Goal: Task Accomplishment & Management: Manage account settings

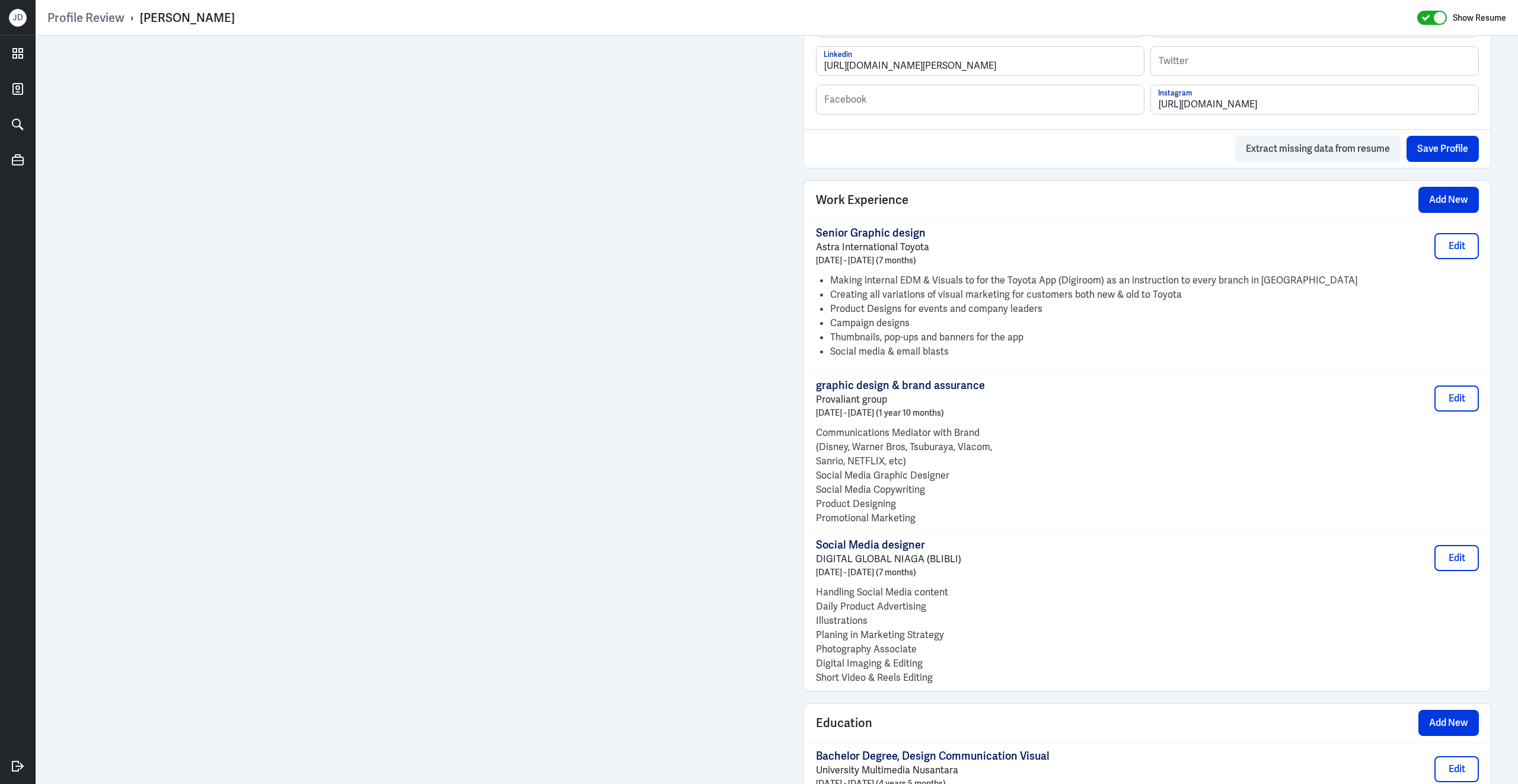
scroll to position [1074, 0]
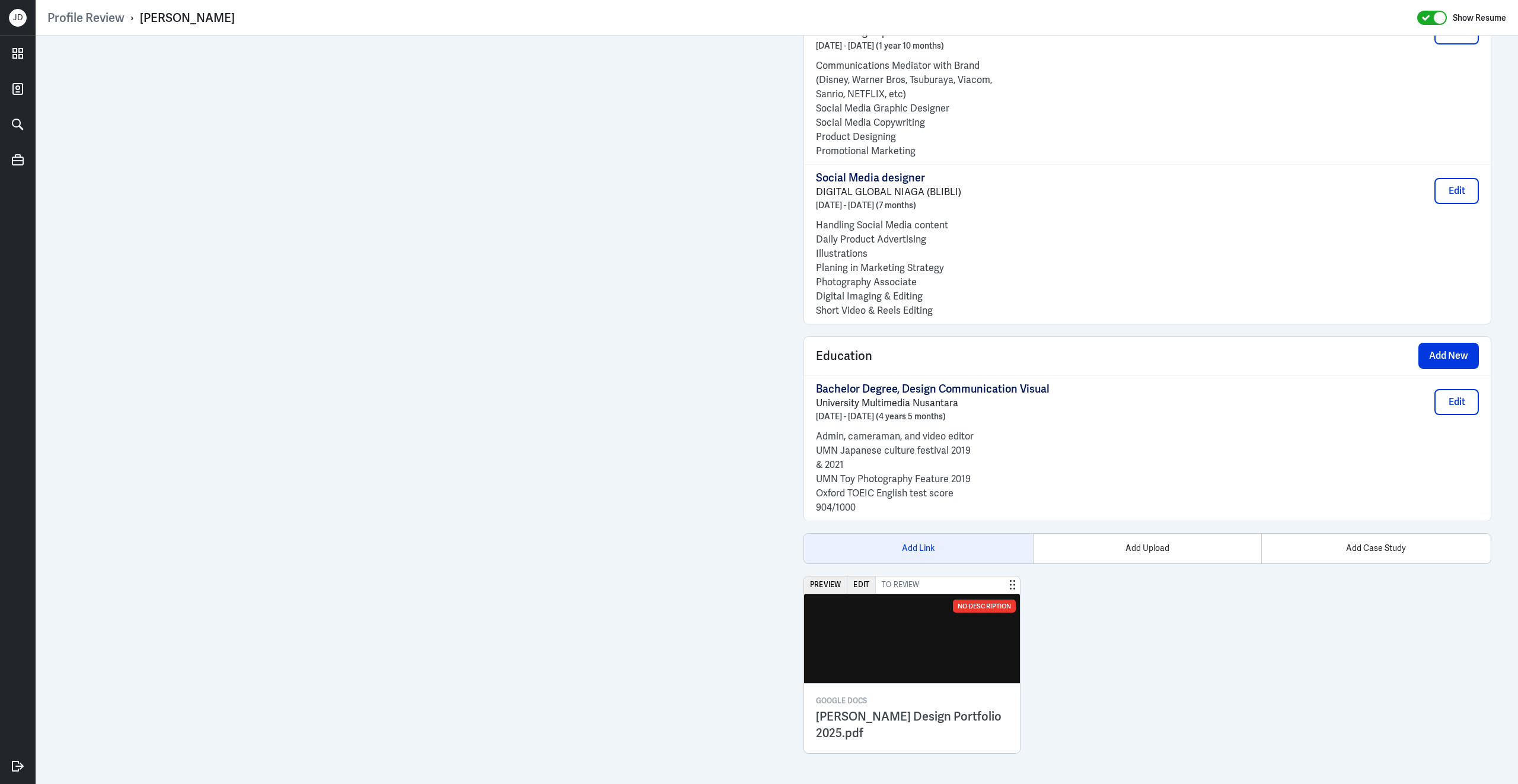
click at [921, 546] on div "Add Link" at bounding box center [918, 548] width 229 height 29
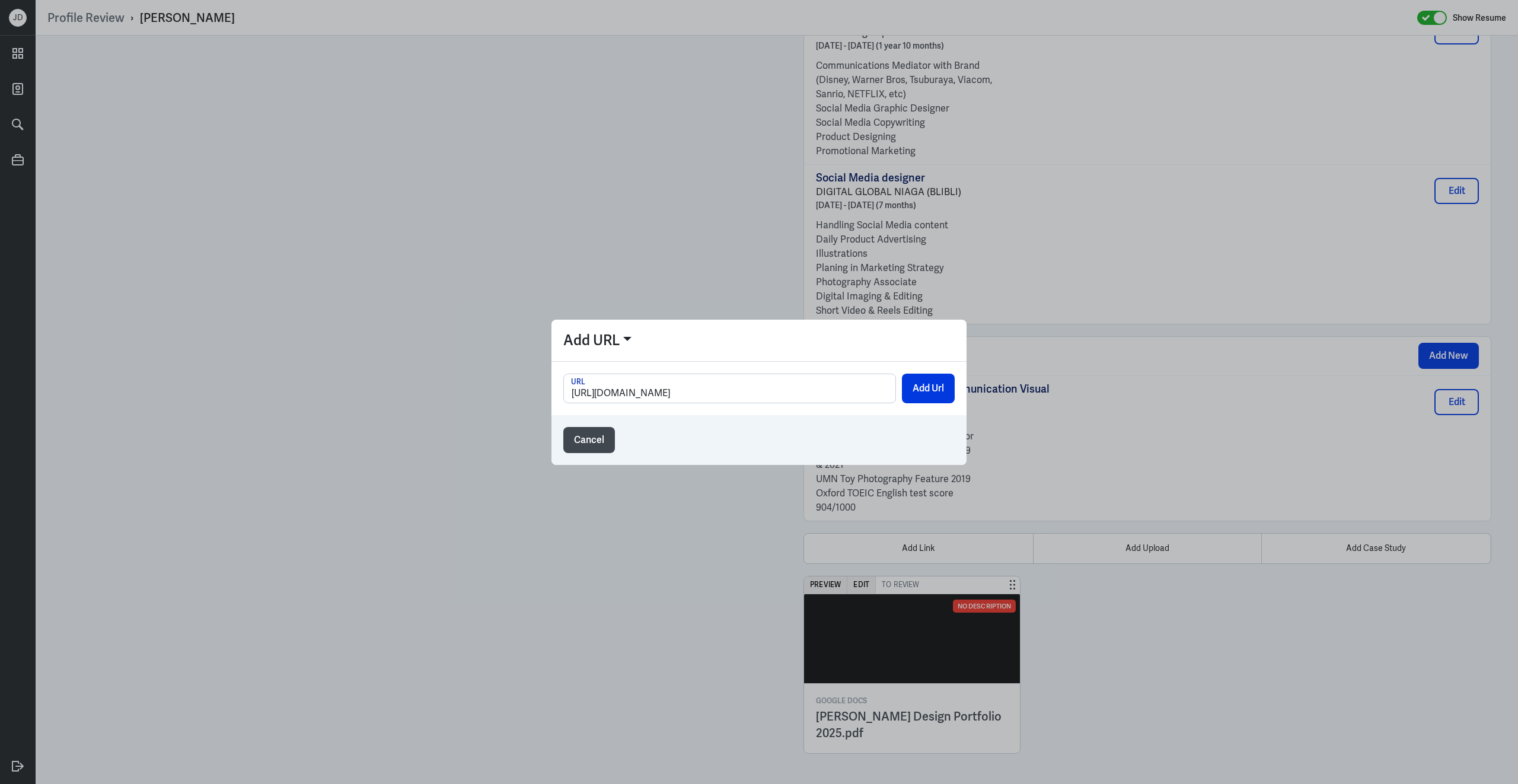
scroll to position [0, 1]
type input "[URL][DOMAIN_NAME]"
click at [907, 392] on button "Add Url" at bounding box center [928, 388] width 53 height 29
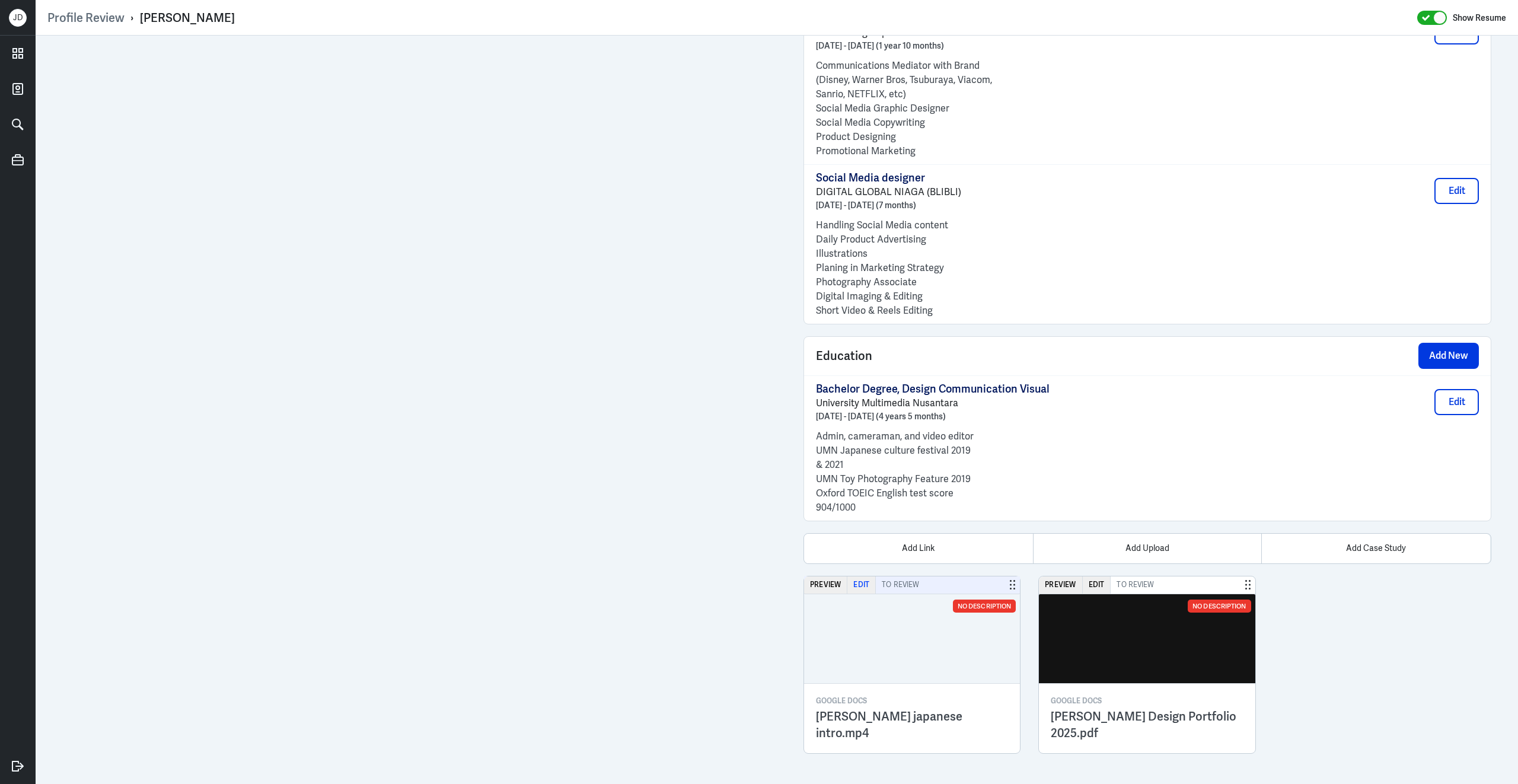
click at [865, 585] on button "Edit" at bounding box center [862, 584] width 28 height 17
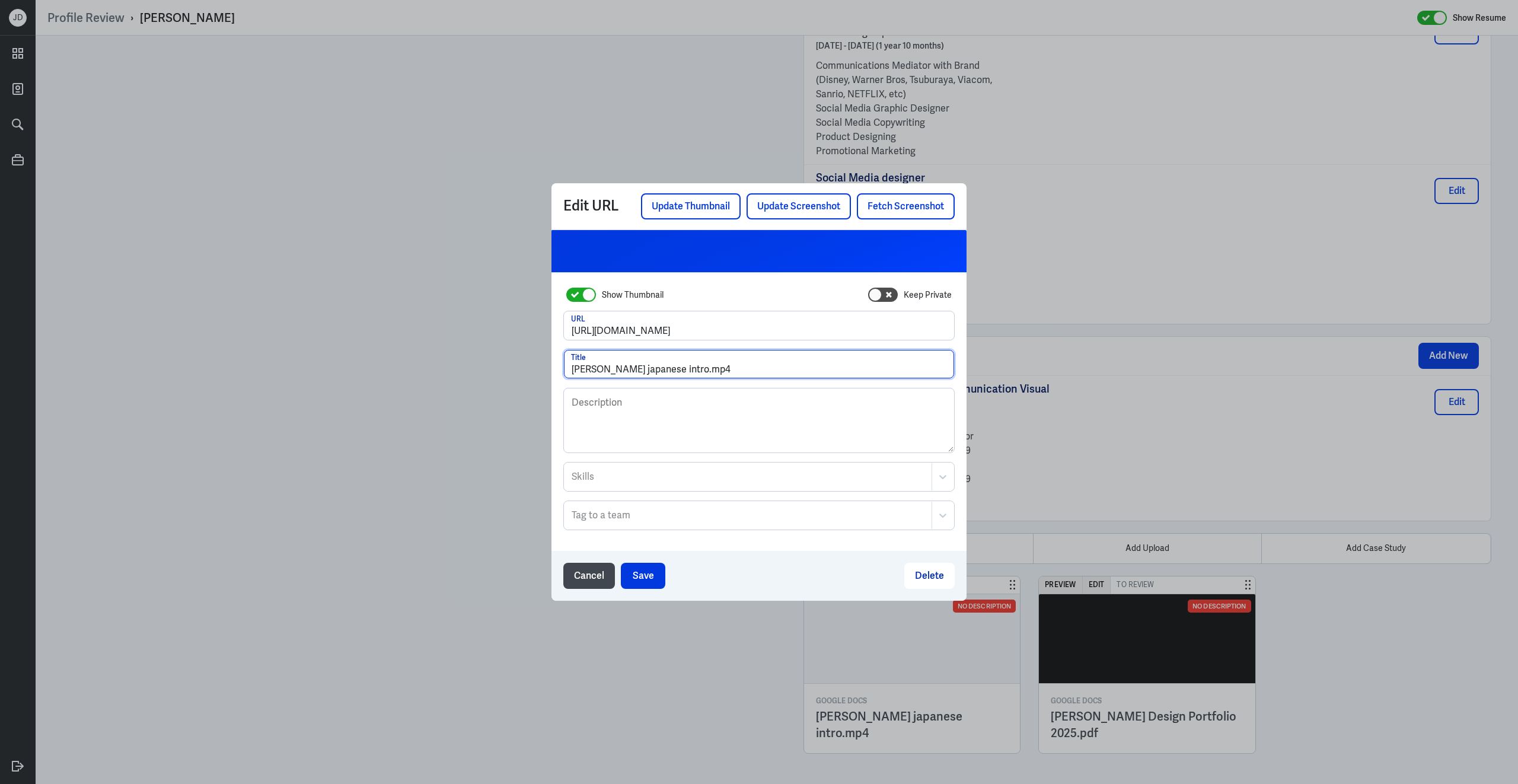
click at [572, 372] on input "[PERSON_NAME] japanese intro.mp4" at bounding box center [759, 364] width 390 height 28
drag, startPoint x: 723, startPoint y: 370, endPoint x: 859, endPoint y: 376, distance: 136.1
click at [859, 376] on input "Vid Interview - [PERSON_NAME] japanese intro.mp4" at bounding box center [759, 364] width 390 height 28
type input "Vid Interview - [PERSON_NAME] (JP)"
click at [649, 577] on button "Save" at bounding box center [643, 575] width 45 height 26
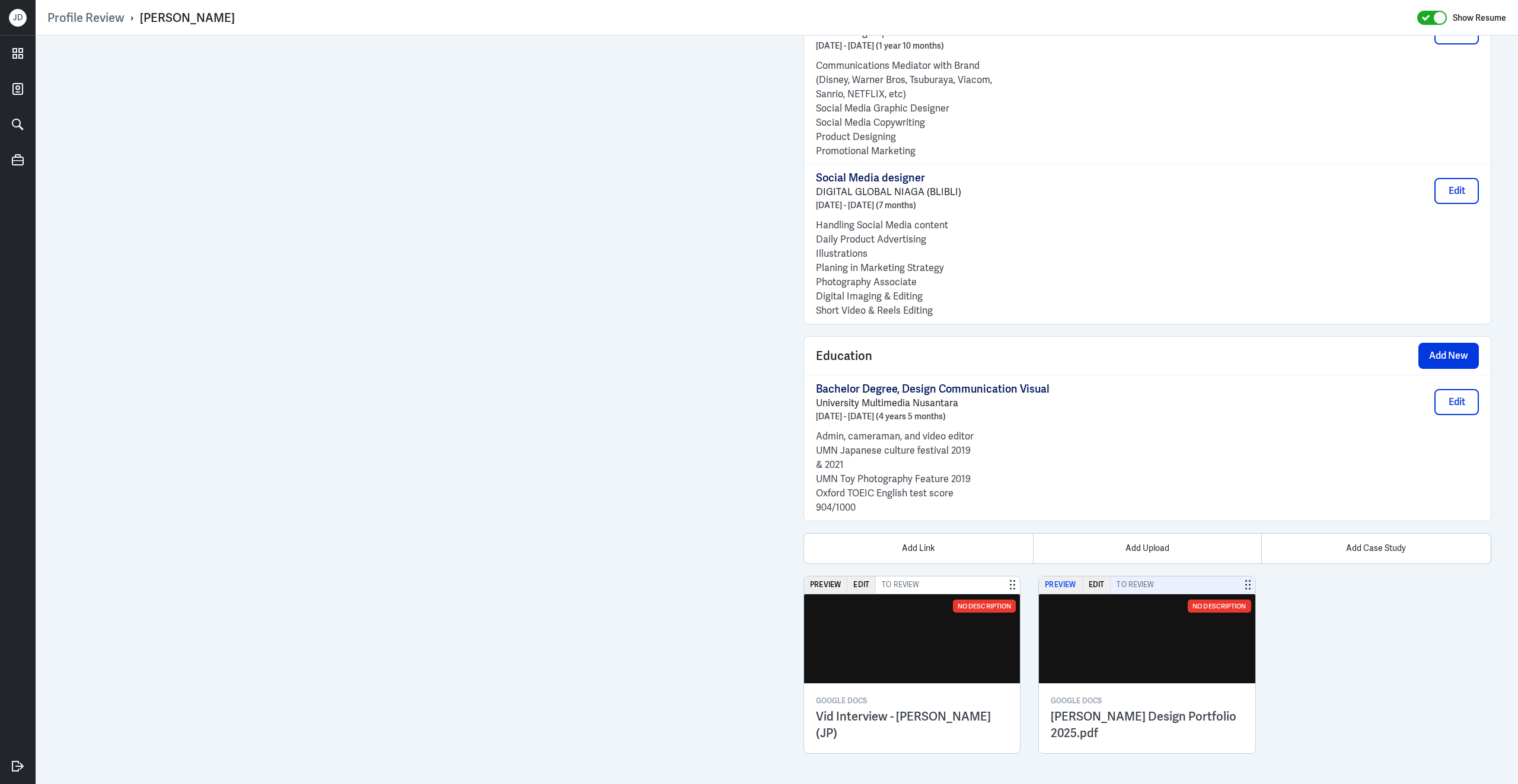
click at [1059, 583] on button "Preview" at bounding box center [1060, 584] width 44 height 17
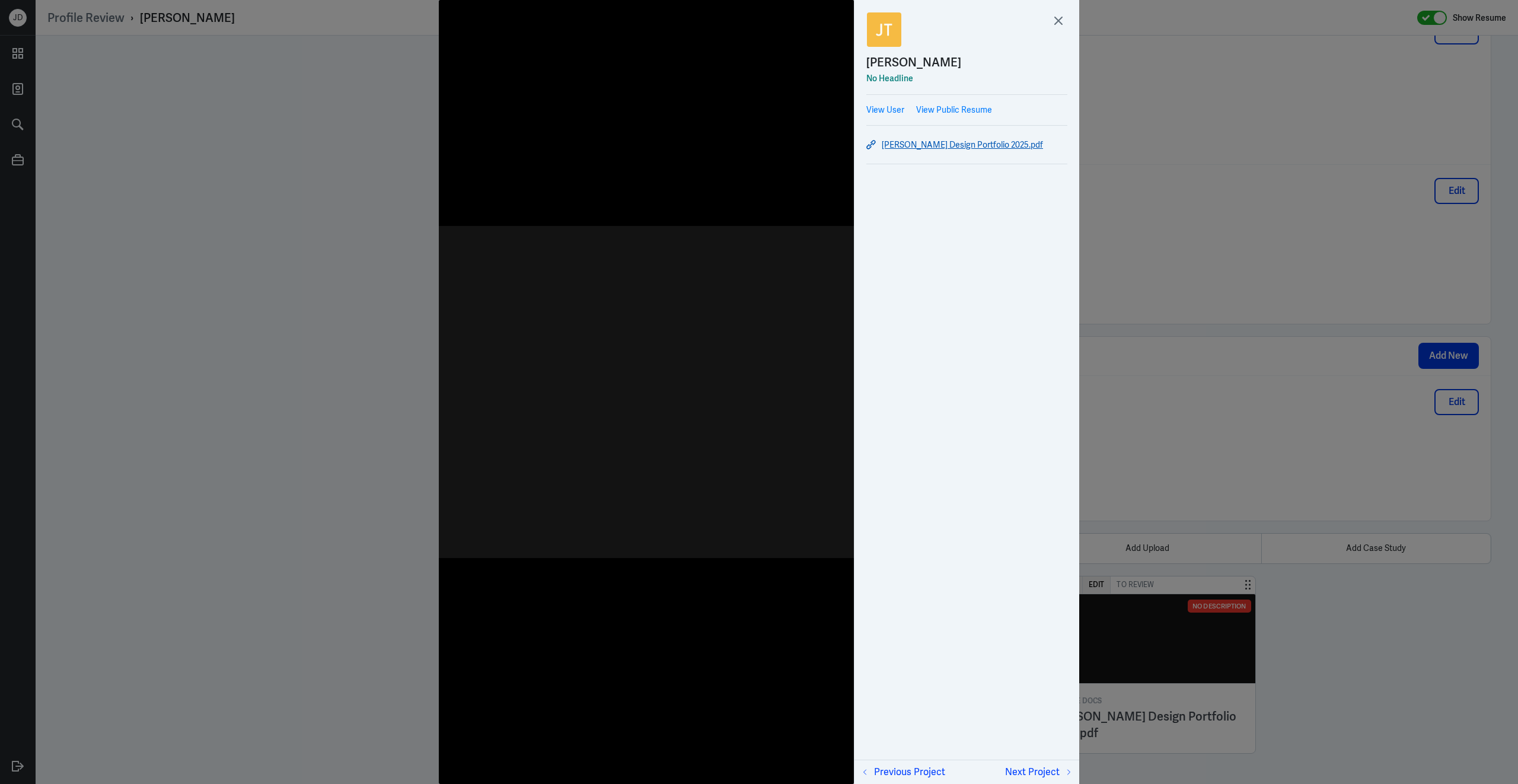
click at [914, 143] on link "[PERSON_NAME] Design Portfolio 2025.pdf" at bounding box center [967, 145] width 201 height 14
click at [1060, 21] on icon at bounding box center [1059, 20] width 18 height 18
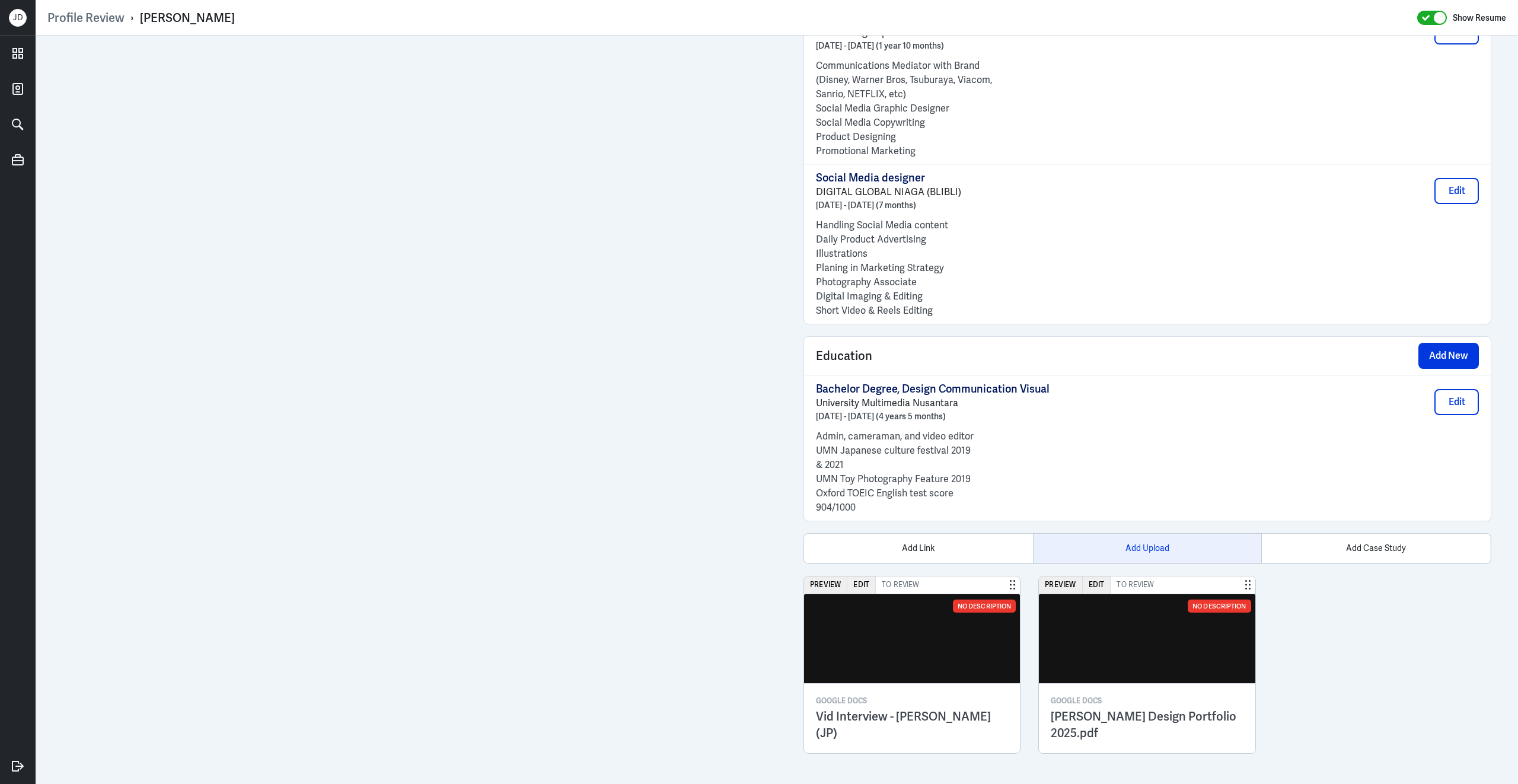
click at [1134, 545] on div "Add Upload" at bounding box center [1147, 548] width 229 height 29
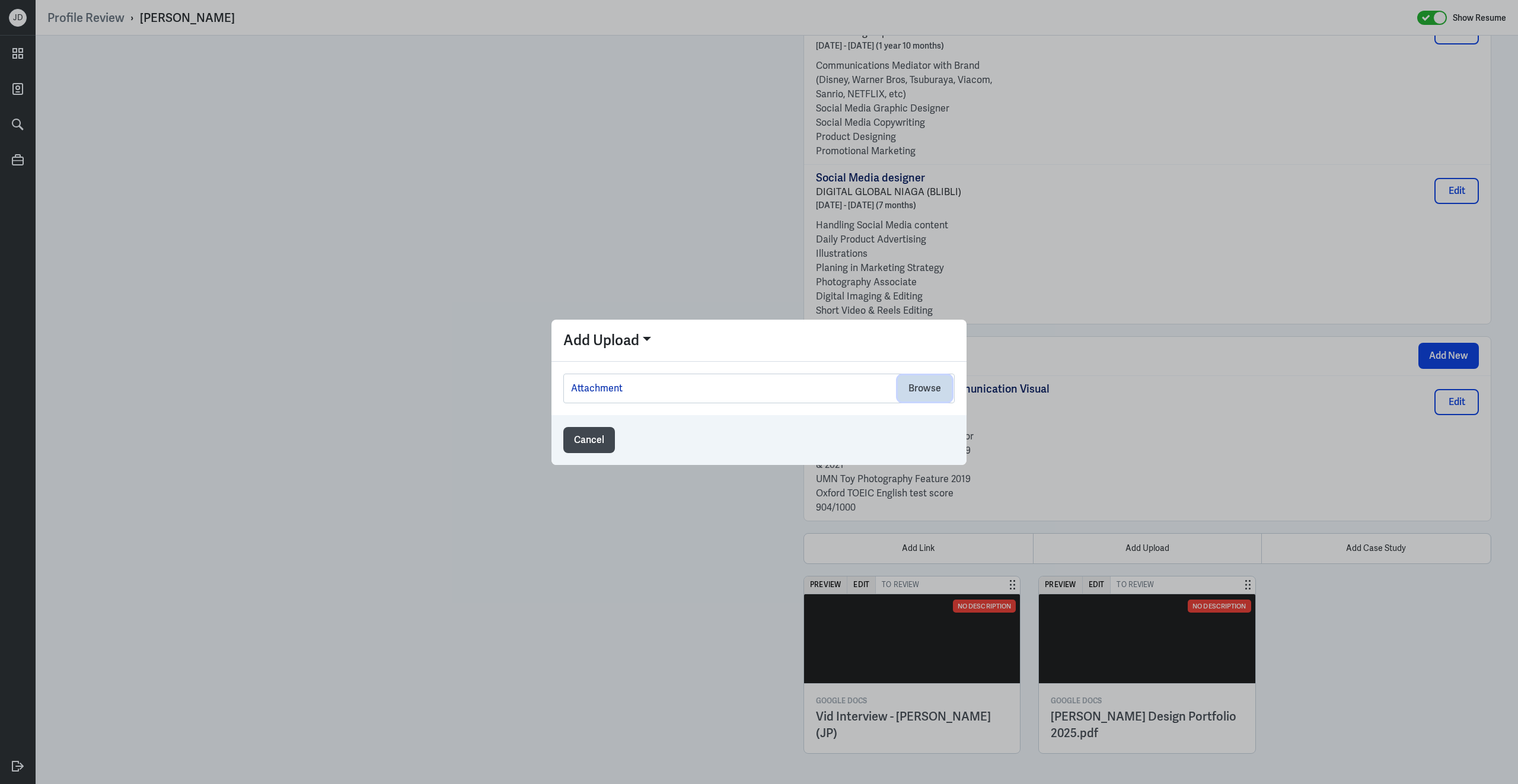
click at [924, 392] on button "Browse" at bounding box center [925, 388] width 54 height 26
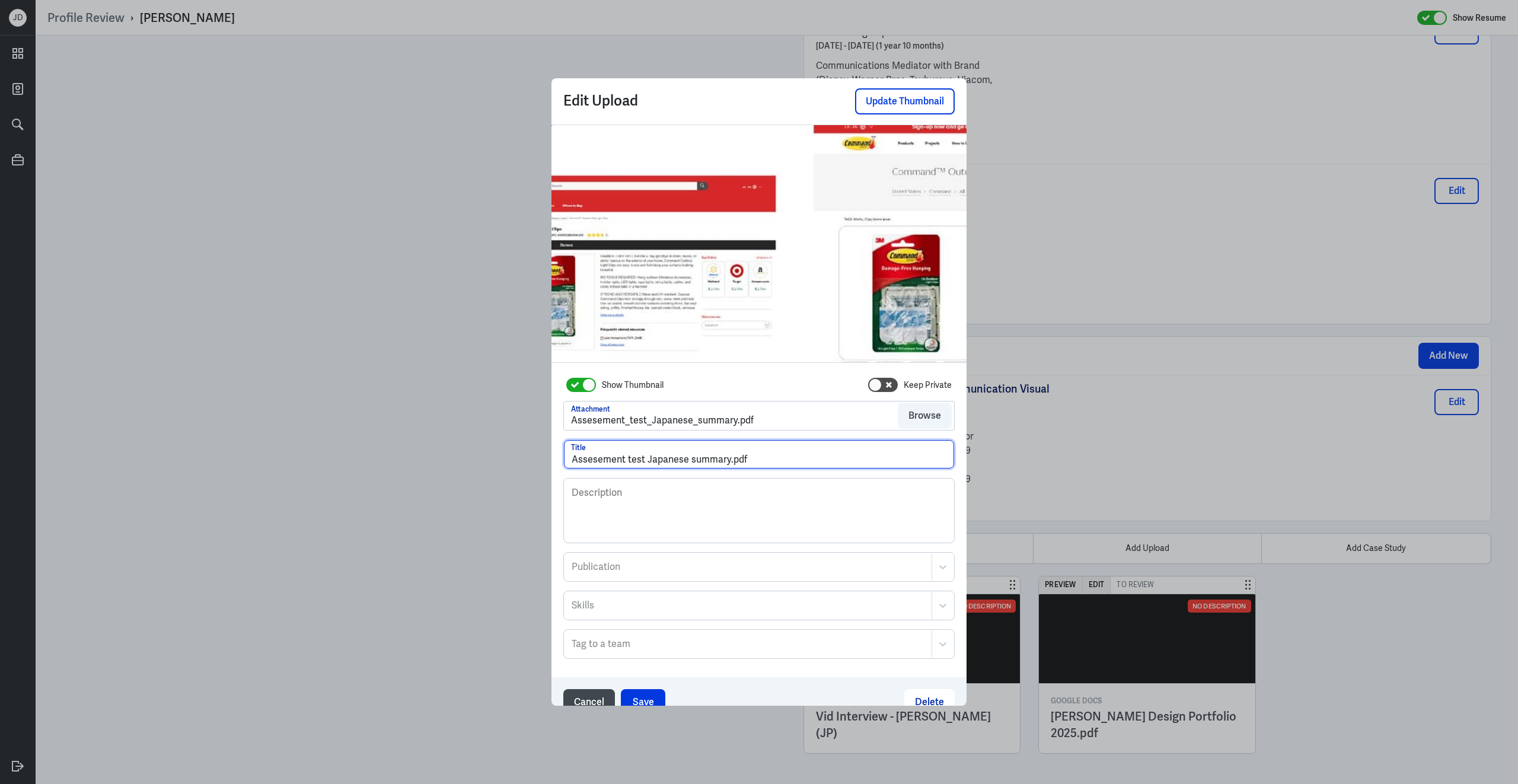
click at [662, 459] on input "Assesement test Japanese summary.pdf" at bounding box center [759, 454] width 390 height 28
drag, startPoint x: 759, startPoint y: 461, endPoint x: 509, endPoint y: 455, distance: 250.1
click at [509, 455] on div "Edit Upload Update Thumbnail Show Thumbnail Keep Private Attachment Assesement_…" at bounding box center [759, 392] width 1518 height 784
type input "HD Skills Assessment - [PERSON_NAME]"
click at [645, 697] on button "Save" at bounding box center [643, 701] width 45 height 26
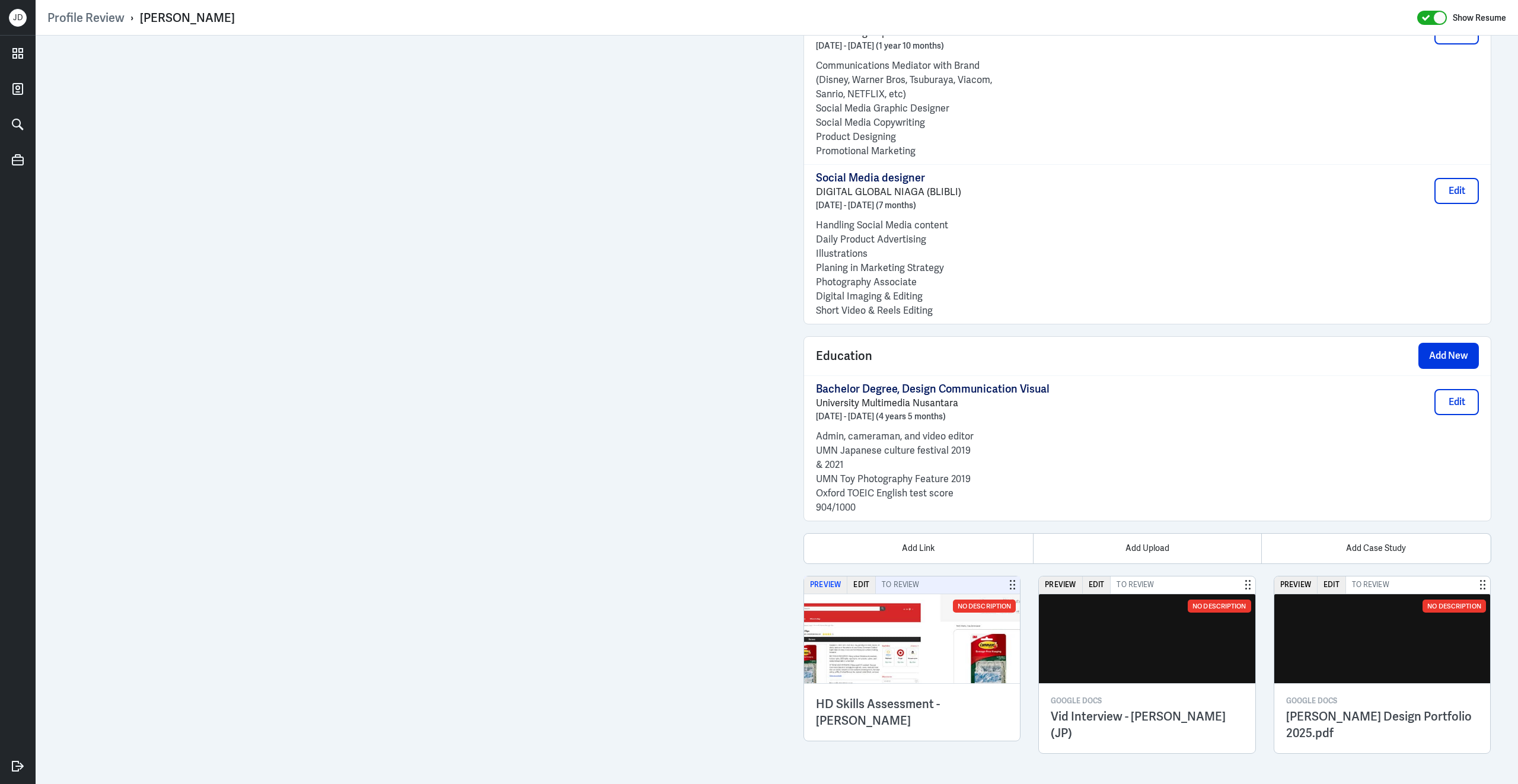
click at [832, 579] on button "Preview" at bounding box center [825, 584] width 44 height 17
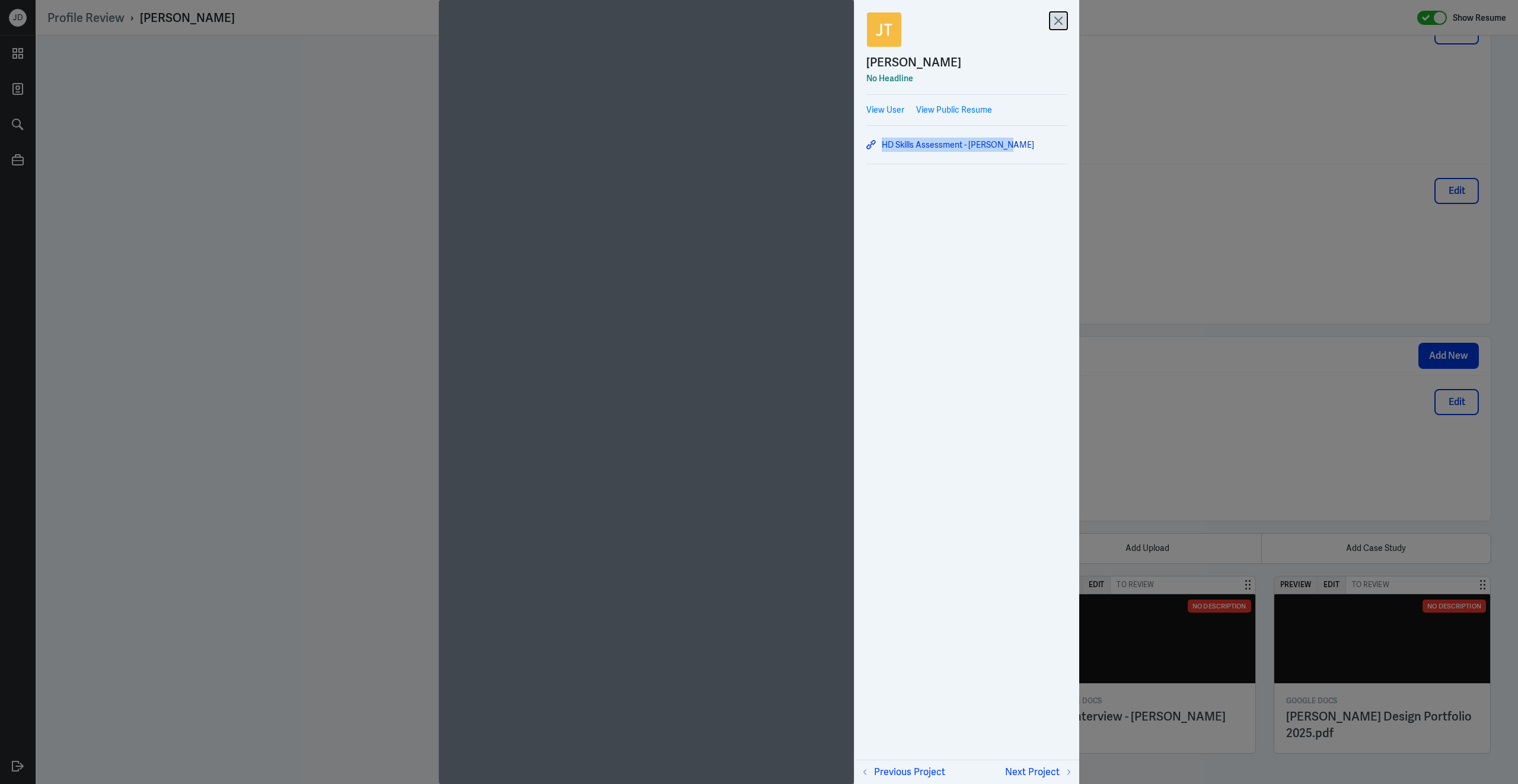
click at [1058, 18] on icon at bounding box center [1059, 20] width 18 height 18
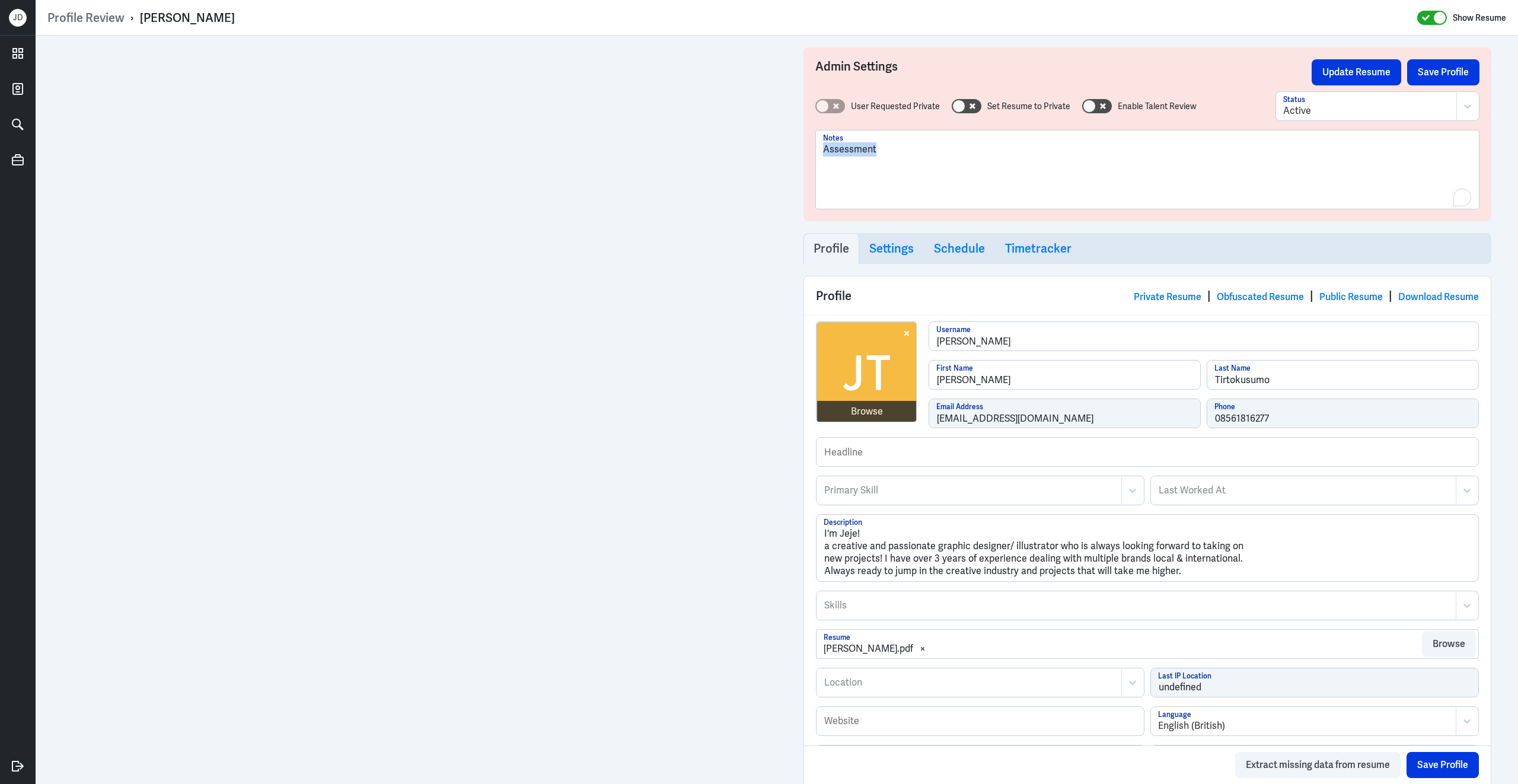
drag, startPoint x: 923, startPoint y: 154, endPoint x: 751, endPoint y: 146, distance: 172.2
click at [1449, 76] on button "Save Profile" at bounding box center [1443, 72] width 72 height 26
drag, startPoint x: 1377, startPoint y: 149, endPoint x: 749, endPoint y: 117, distance: 628.8
click at [679, 24] on div "Profile Review › [PERSON_NAME] Show Resume Admin Settings Update Resume Save Pr…" at bounding box center [776, 392] width 1482 height 784
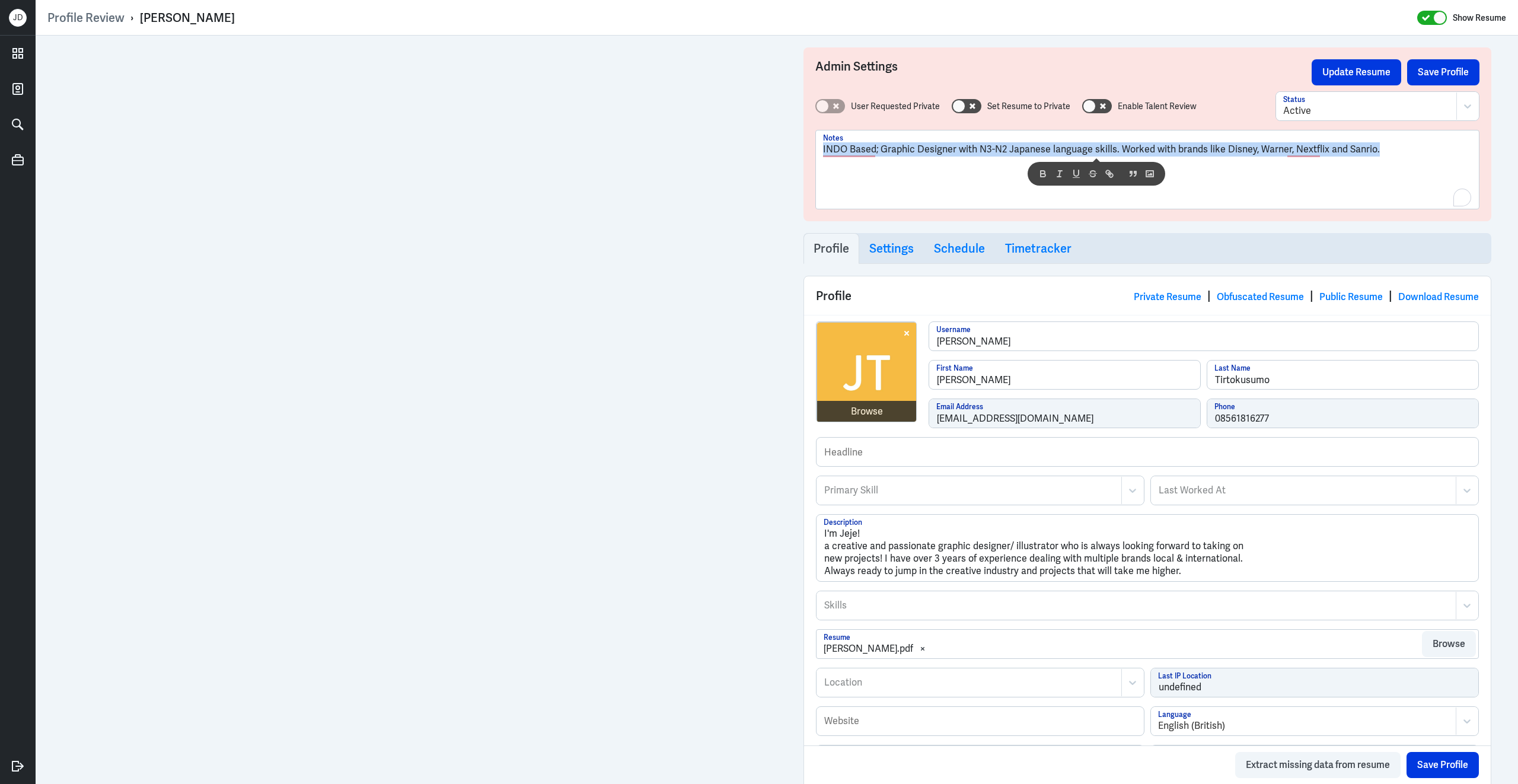
copy p "INDO Based; Graphic Designer with N3-N2 Japanese language skills. Worked with b…"
